Goal: Communication & Community: Answer question/provide support

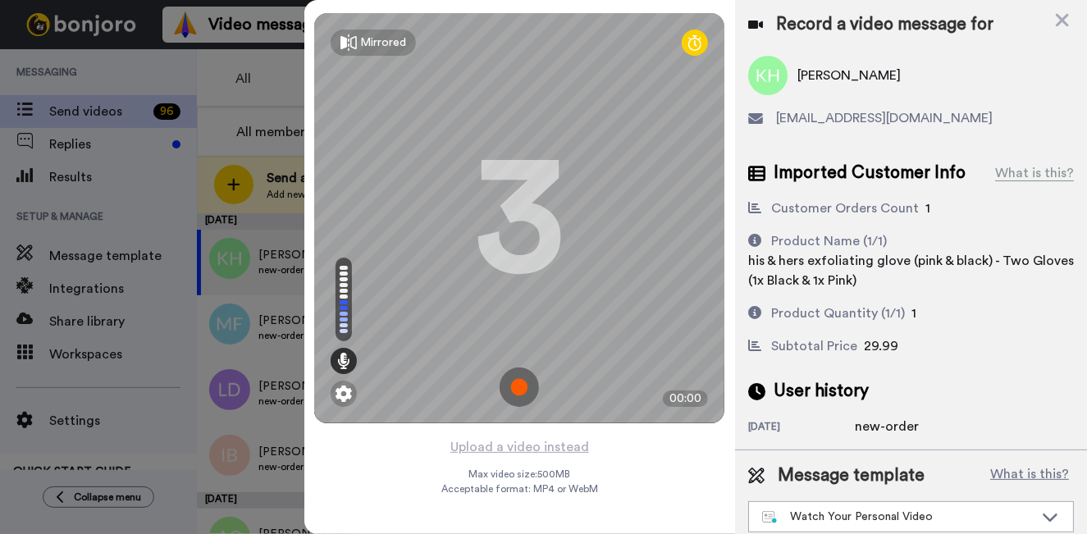
click at [520, 378] on img at bounding box center [519, 387] width 39 height 39
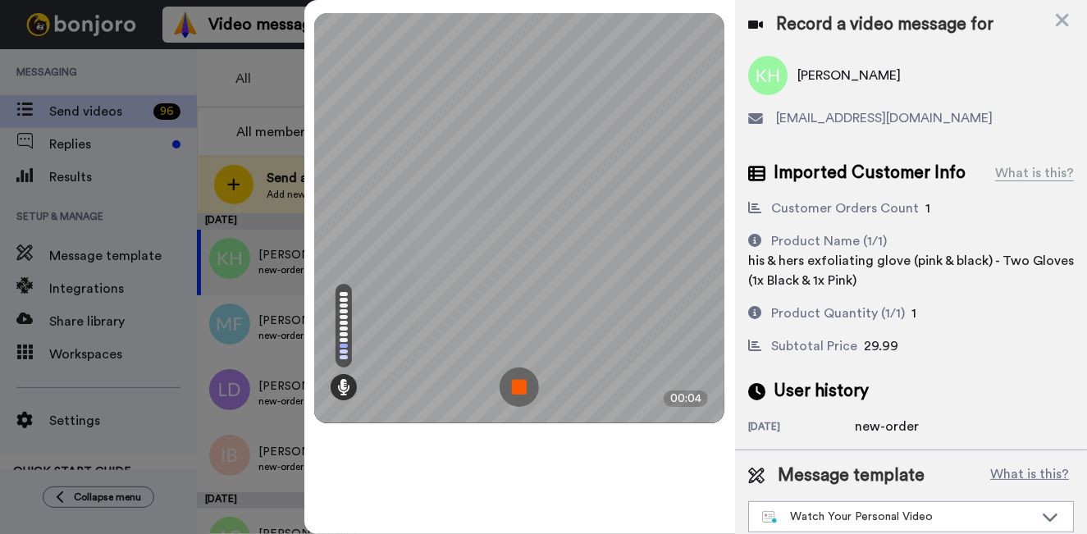
click at [520, 378] on img at bounding box center [519, 387] width 39 height 39
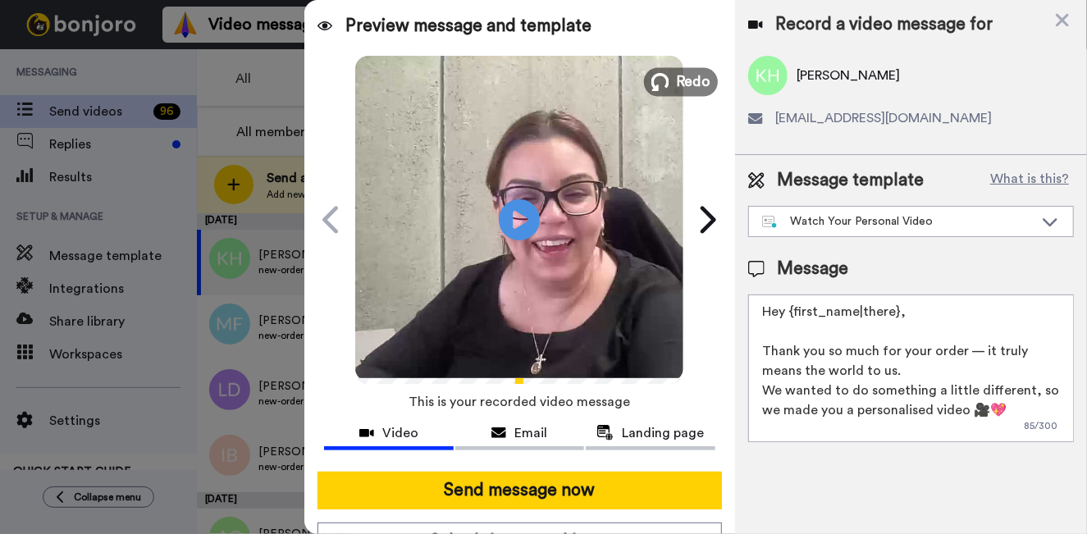
click at [703, 76] on button "Redo" at bounding box center [681, 81] width 74 height 29
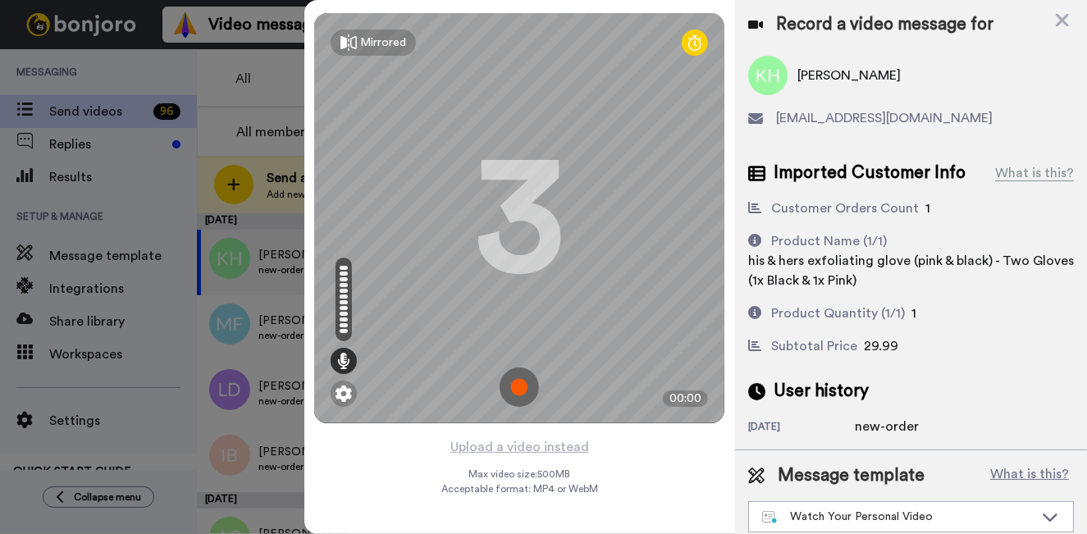
click at [532, 389] on img at bounding box center [519, 387] width 39 height 39
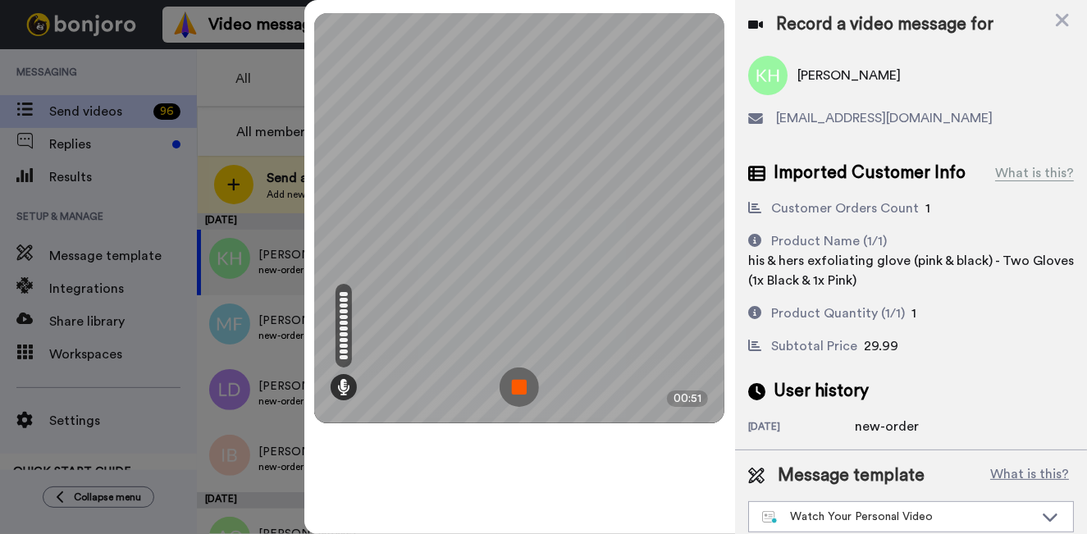
click at [516, 384] on img at bounding box center [519, 387] width 39 height 39
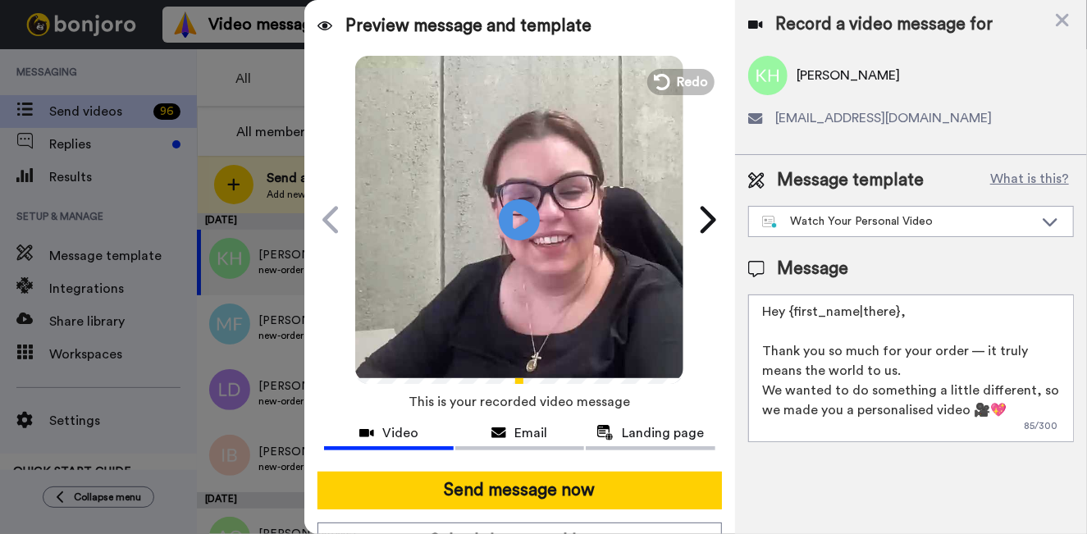
drag, startPoint x: 950, startPoint y: 317, endPoint x: 791, endPoint y: 320, distance: 159.2
click at [791, 320] on textarea "Hey {first_name|there}, Thank you so much for your order — it truly means the w…" at bounding box center [911, 369] width 326 height 148
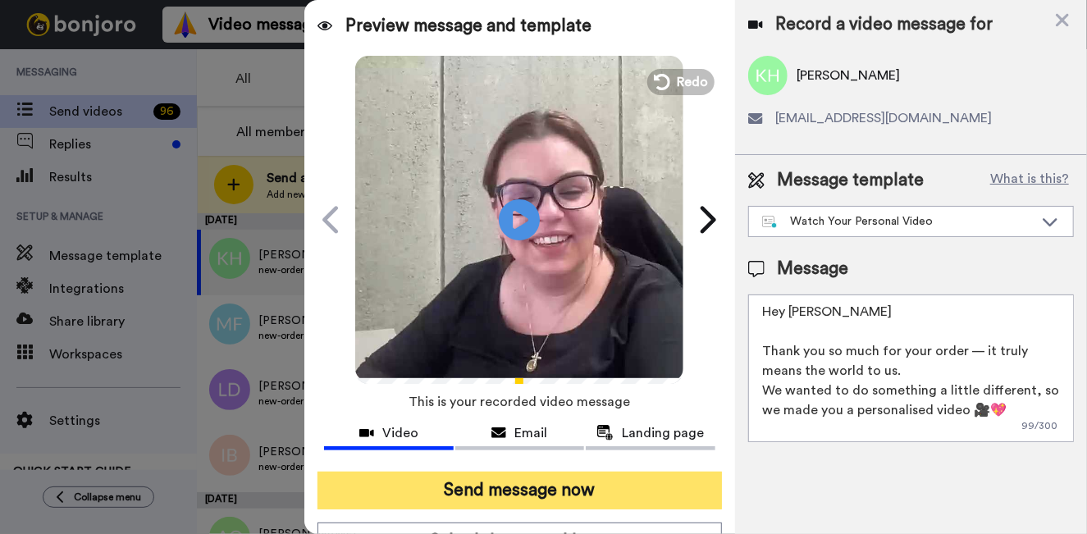
type textarea "Hey Kerri Thank you so much for your order — it truly means the world to us. We…"
click at [584, 486] on button "Send message now" at bounding box center [520, 491] width 405 height 38
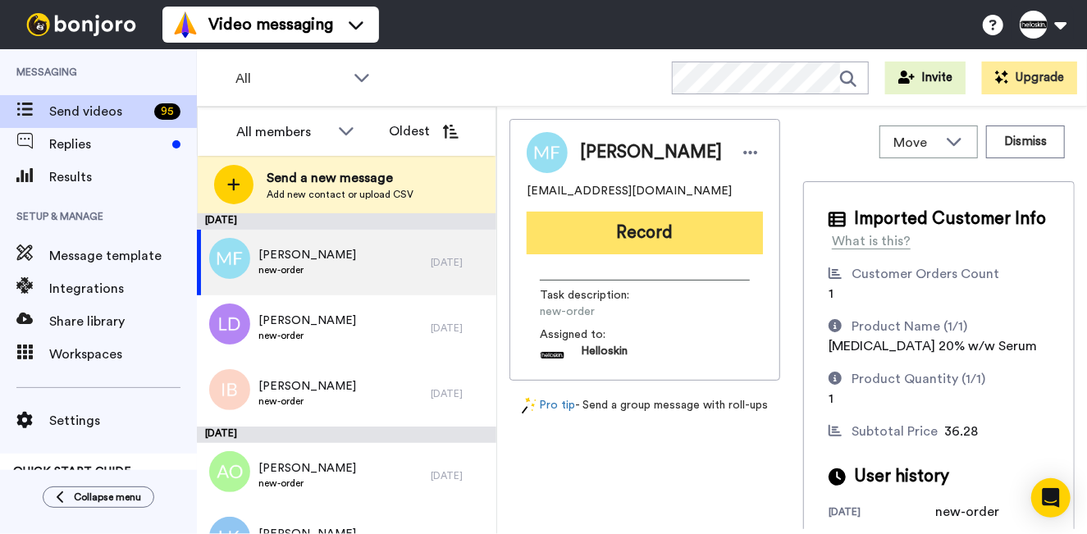
click at [680, 231] on button "Record" at bounding box center [645, 233] width 236 height 43
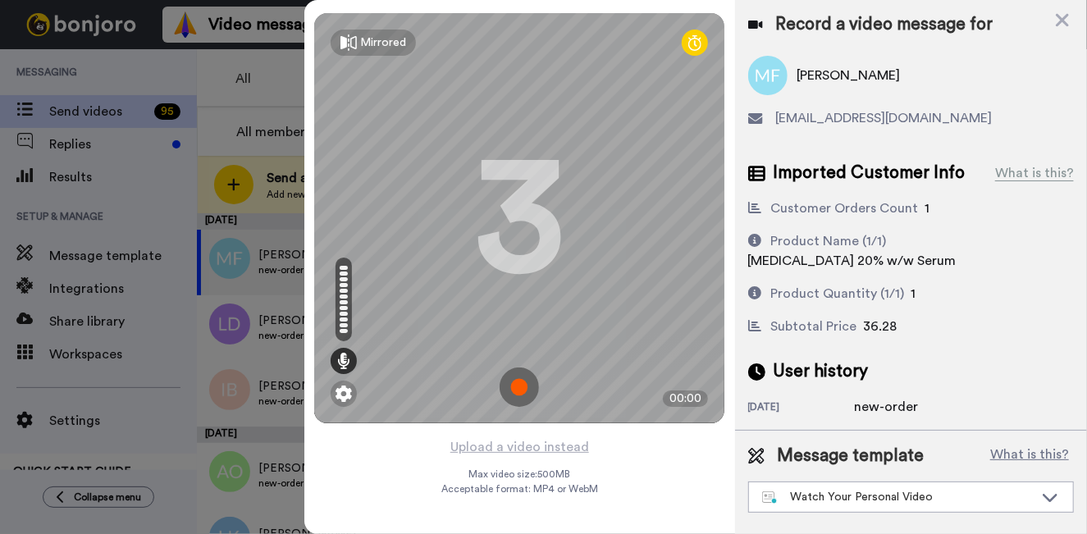
click at [521, 384] on img at bounding box center [519, 387] width 39 height 39
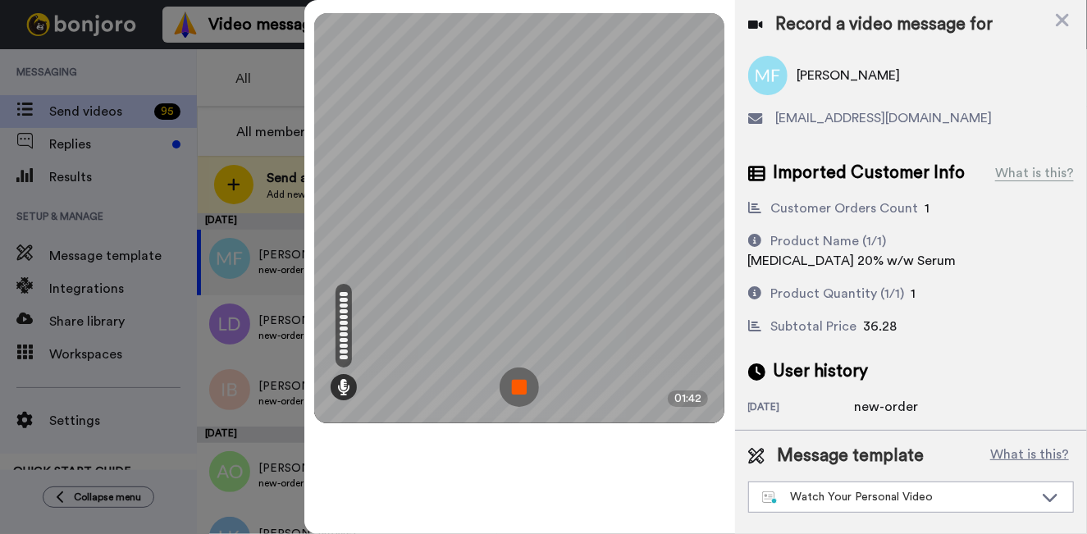
click at [524, 384] on img at bounding box center [519, 387] width 39 height 39
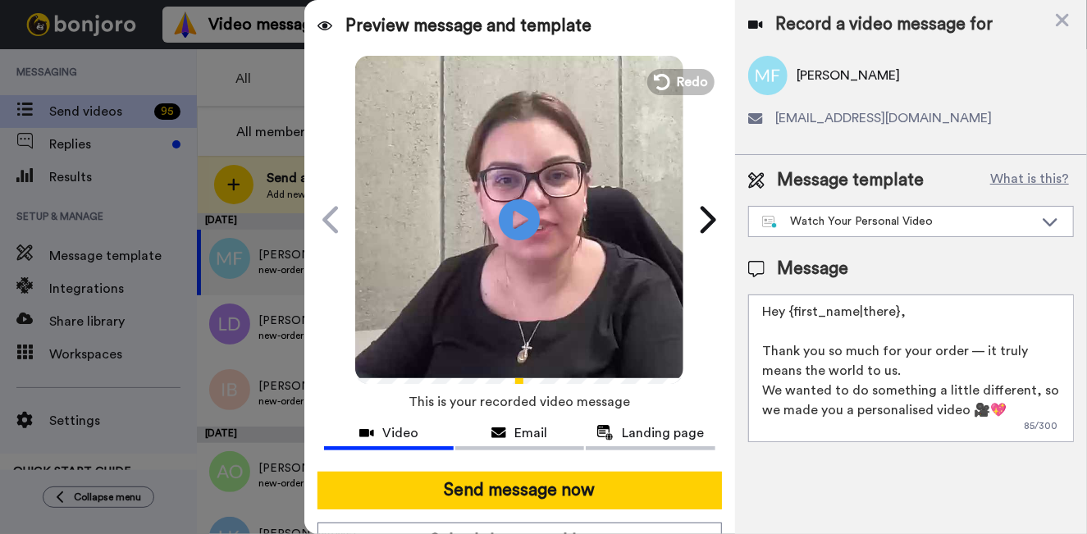
drag, startPoint x: 963, startPoint y: 311, endPoint x: 793, endPoint y: 317, distance: 170.0
click at [793, 317] on textarea "Hey {first_name|there}, Thank you so much for your order — it truly means the w…" at bounding box center [911, 369] width 326 height 148
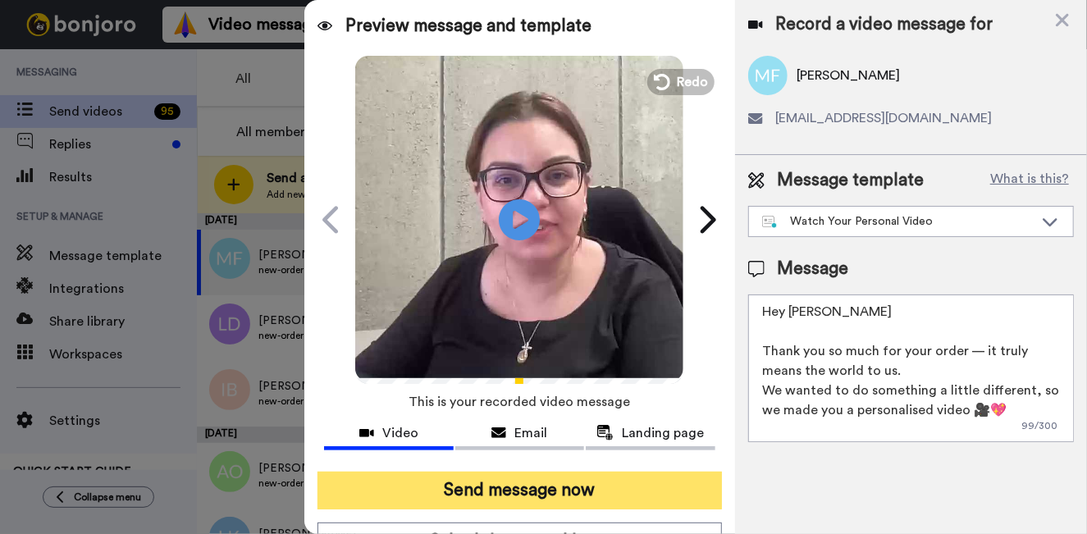
type textarea "Hey Megan Thank you so much for your order — it truly means the world to us. We…"
click at [414, 491] on button "Send message now" at bounding box center [520, 491] width 405 height 38
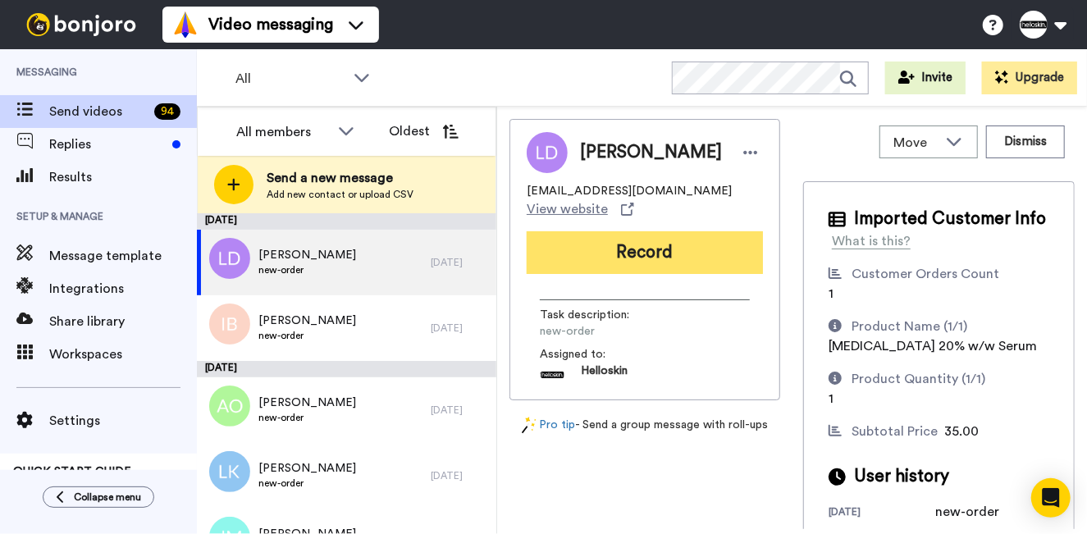
click at [686, 259] on button "Record" at bounding box center [645, 252] width 236 height 43
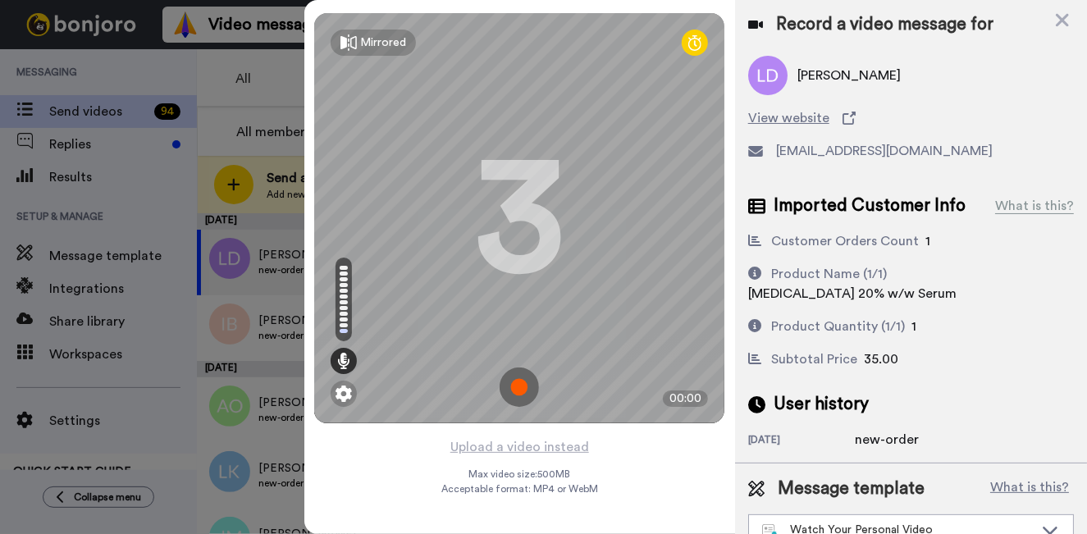
click at [506, 380] on img at bounding box center [519, 387] width 39 height 39
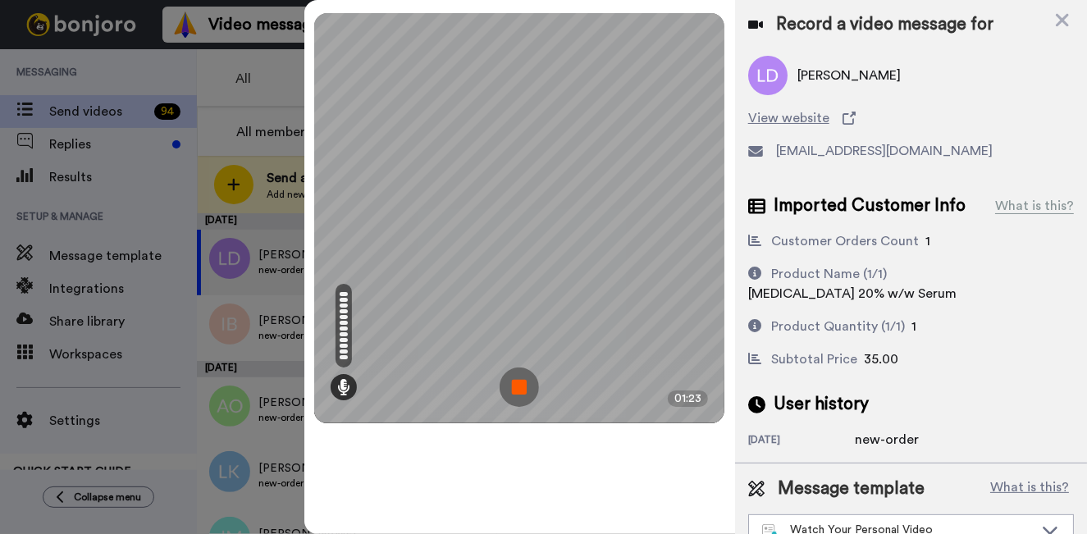
click at [514, 387] on img at bounding box center [519, 387] width 39 height 39
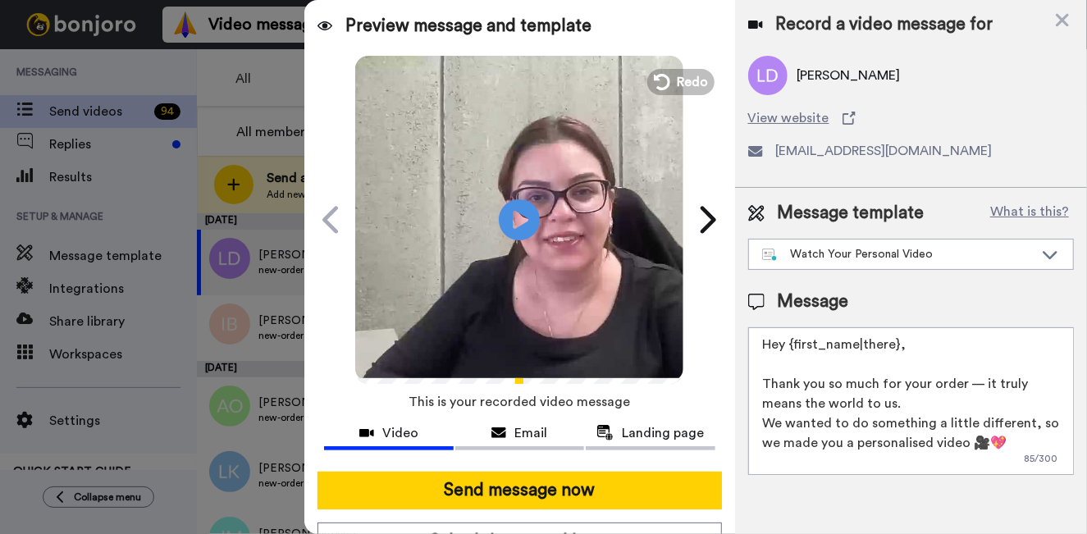
drag, startPoint x: 944, startPoint y: 338, endPoint x: 839, endPoint y: 340, distance: 105.1
click at [839, 340] on textarea "Hey {first_name|there}, Thank you so much for your order — it truly means the w…" at bounding box center [911, 401] width 326 height 148
click at [868, 334] on textarea "Hey {first_name|there}, Thank you so much for your order — it truly means the w…" at bounding box center [911, 401] width 326 height 148
drag, startPoint x: 910, startPoint y: 337, endPoint x: 794, endPoint y: 353, distance: 117.6
click at [794, 353] on textarea "Hey {first_name|there}, Thank you so much for your order — it truly means the w…" at bounding box center [911, 401] width 326 height 148
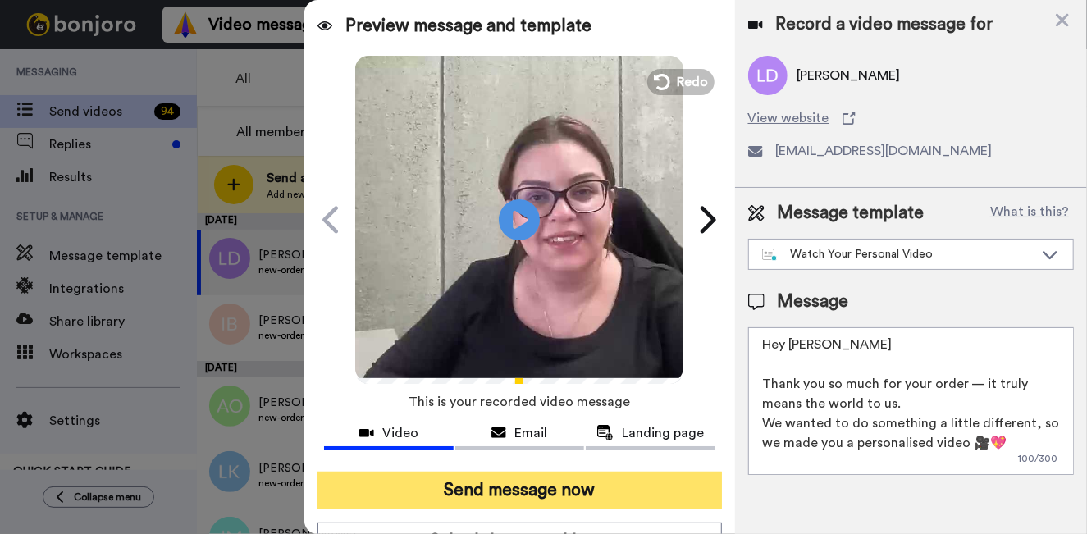
type textarea "Hey Lisa Thank you so much for your order — it truly means the world to us. We …"
click at [379, 487] on button "Send message now" at bounding box center [520, 491] width 405 height 38
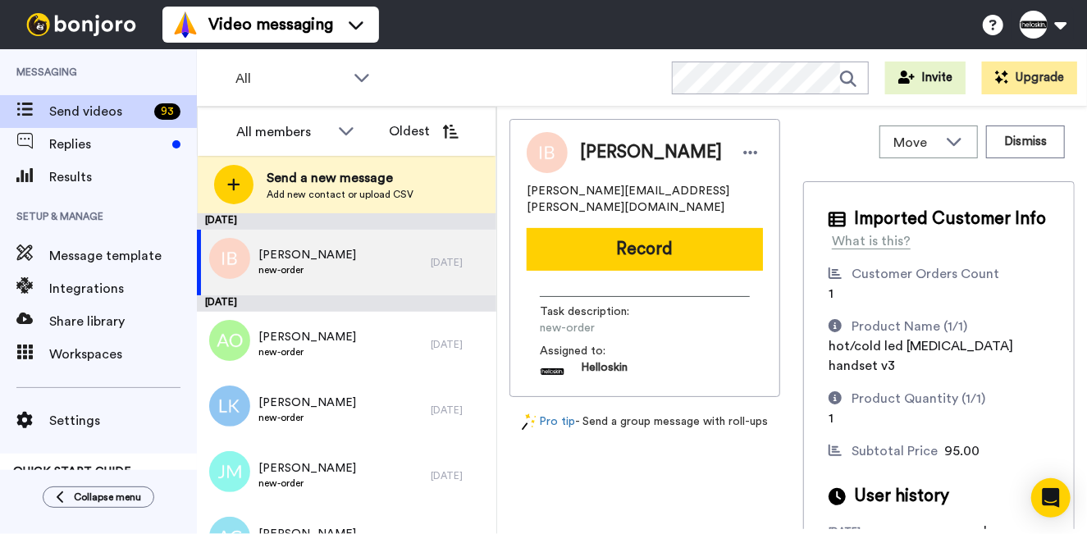
click at [771, 140] on div "[PERSON_NAME] [PERSON_NAME][EMAIL_ADDRESS][PERSON_NAME][DOMAIN_NAME] Record Tas…" at bounding box center [792, 324] width 565 height 410
